Goal: Find contact information: Find contact information

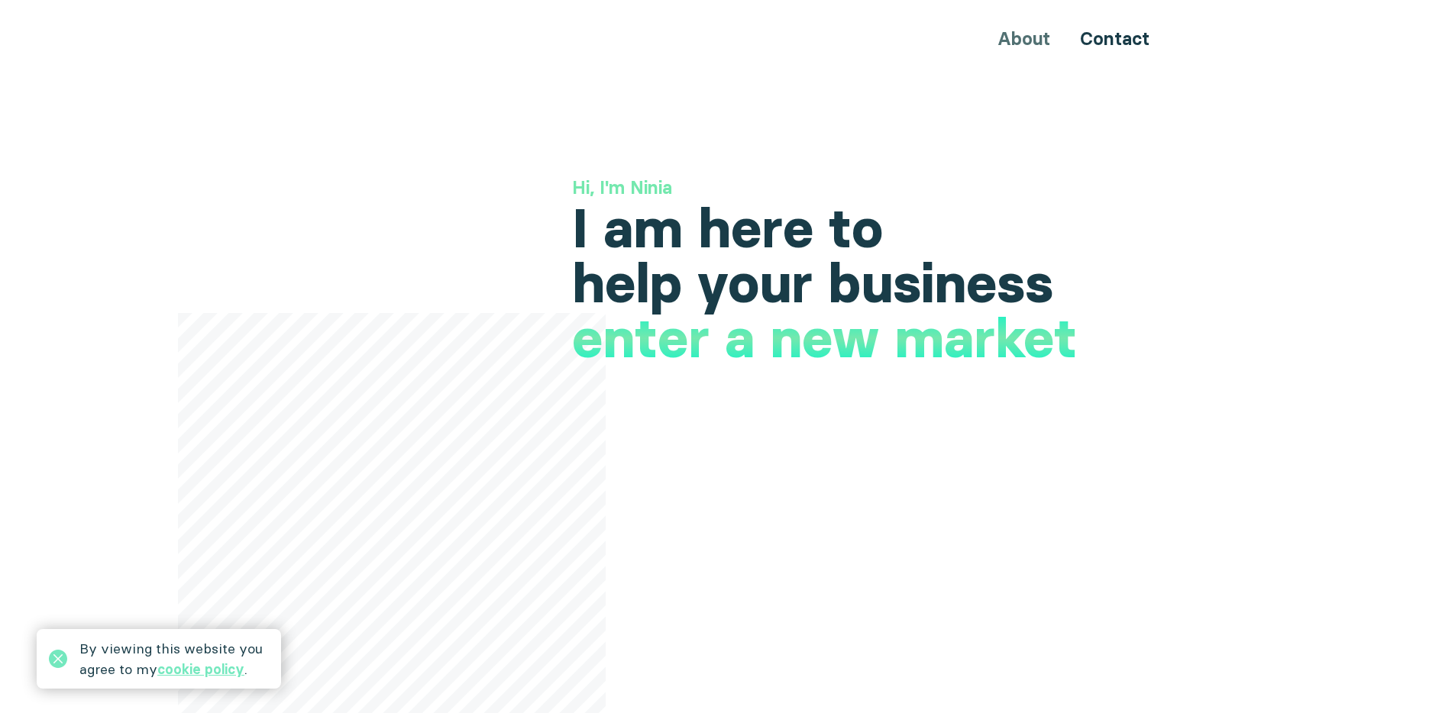
click at [1022, 39] on div "About Contact" at bounding box center [728, 38] width 916 height 28
click at [1023, 37] on div "About Contact" at bounding box center [728, 38] width 916 height 28
click at [1025, 38] on div "About Contact" at bounding box center [728, 38] width 916 height 28
drag, startPoint x: 1045, startPoint y: 40, endPoint x: 1051, endPoint y: 46, distance: 8.6
click at [1045, 40] on div "About Contact" at bounding box center [728, 38] width 916 height 28
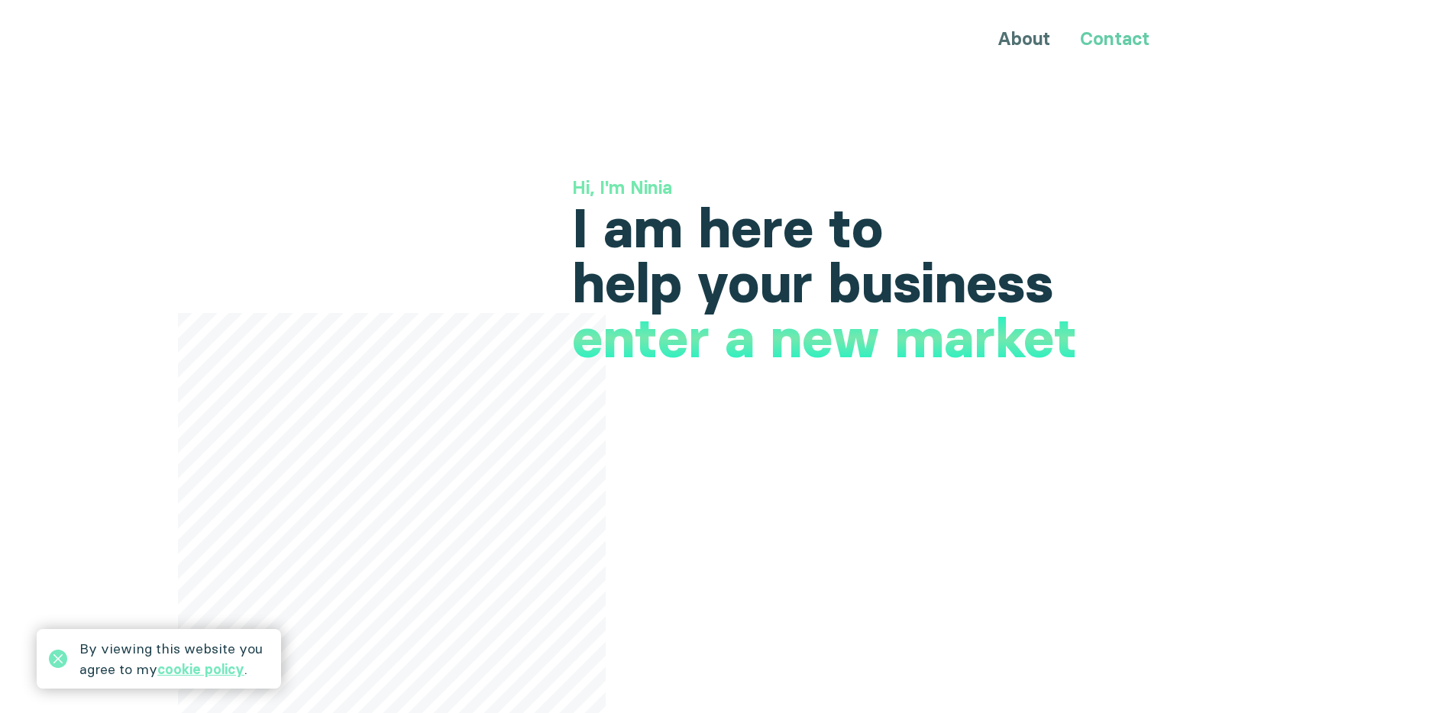
click at [1113, 35] on link "Contact" at bounding box center [1114, 38] width 69 height 22
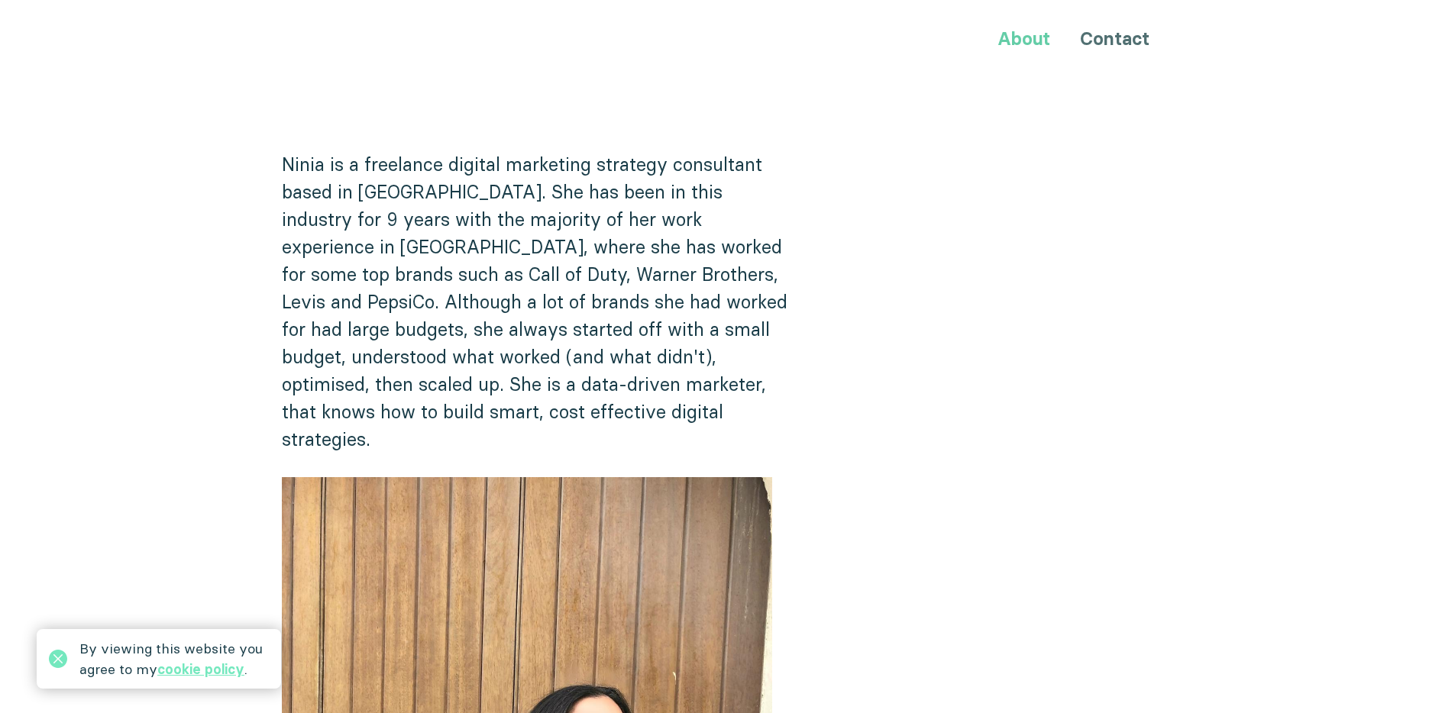
click at [1014, 47] on link "About" at bounding box center [1023, 38] width 53 height 22
click at [1014, 44] on link "About" at bounding box center [1023, 38] width 53 height 22
